Goal: Find contact information: Find contact information

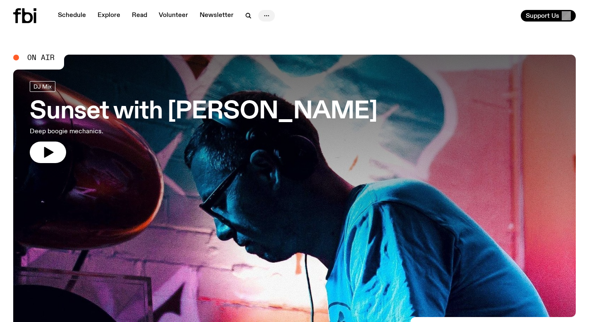
click at [266, 13] on icon "button" at bounding box center [267, 16] width 10 height 10
click at [96, 13] on link "Explore" at bounding box center [109, 16] width 33 height 12
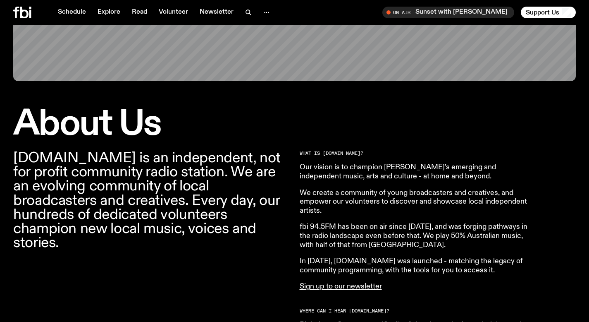
scroll to position [169, 0]
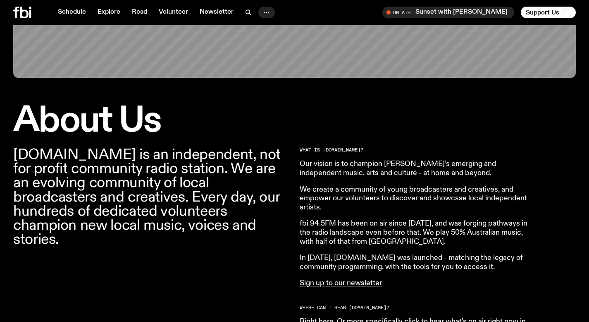
click at [264, 12] on icon "button" at bounding box center [267, 12] width 10 height 10
click at [267, 42] on link "Contact" at bounding box center [266, 44] width 41 height 12
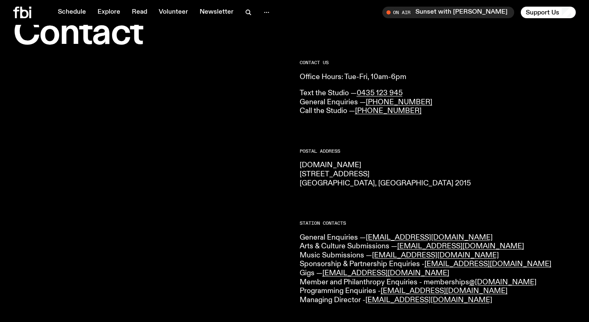
scroll to position [43, 0]
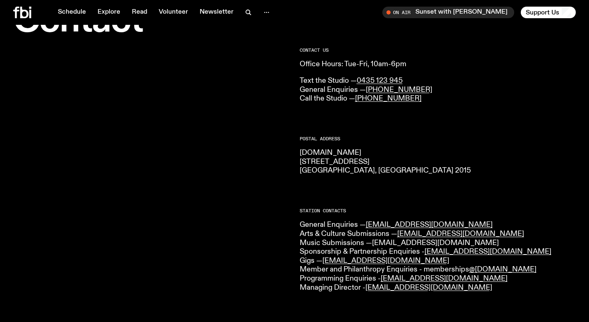
click at [408, 243] on link "music@fbiradio.com" at bounding box center [435, 242] width 127 height 7
